Goal: Task Accomplishment & Management: Use online tool/utility

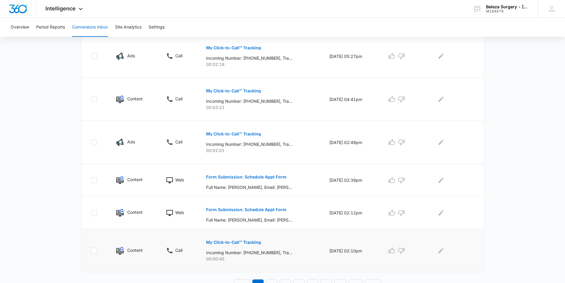
scroll to position [301, 0]
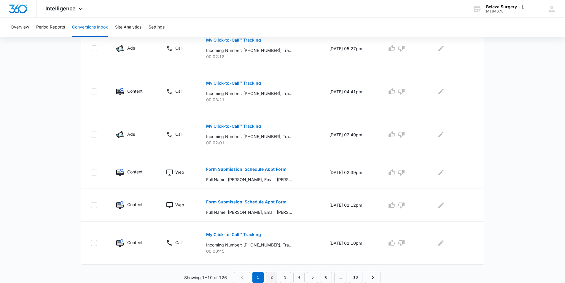
click at [273, 275] on link "2" at bounding box center [271, 276] width 11 height 11
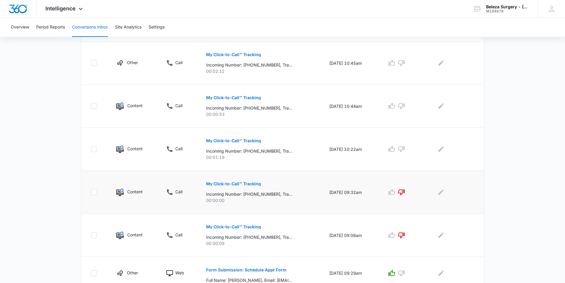
scroll to position [173, 0]
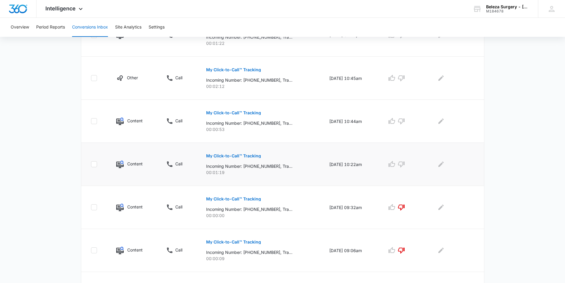
click at [250, 158] on button "My Click-to-Call™ Tracking" at bounding box center [233, 156] width 55 height 14
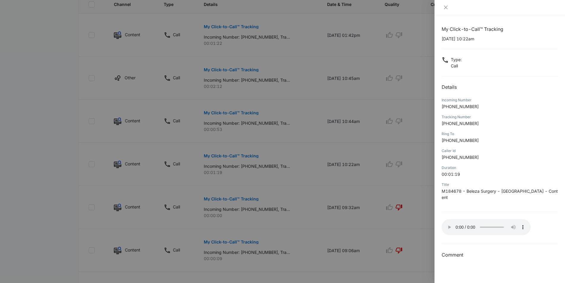
click at [364, 163] on div at bounding box center [282, 141] width 565 height 283
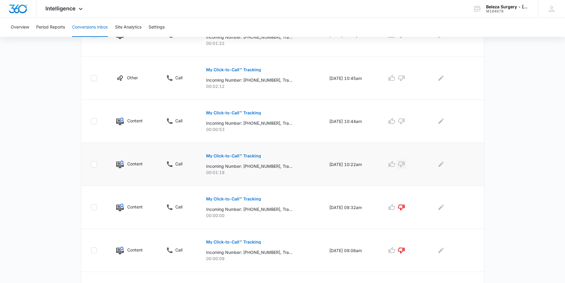
click at [403, 164] on icon "button" at bounding box center [401, 163] width 7 height 7
click at [236, 115] on p "My Click-to-Call™ Tracking" at bounding box center [233, 113] width 55 height 4
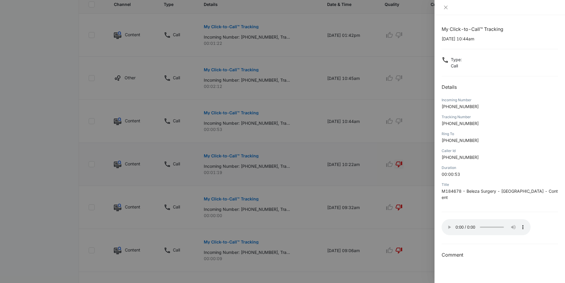
click at [371, 108] on div at bounding box center [282, 141] width 565 height 283
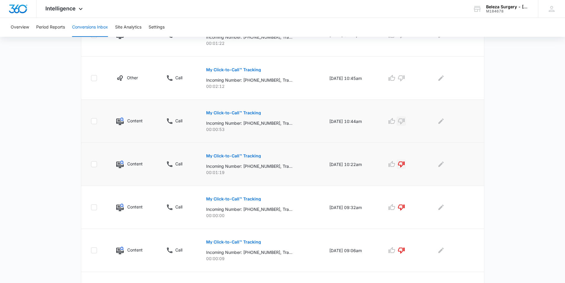
click at [403, 120] on icon "button" at bounding box center [401, 121] width 7 height 6
click at [241, 67] on button "My Click-to-Call™ Tracking" at bounding box center [233, 70] width 55 height 14
